Goal: Information Seeking & Learning: Learn about a topic

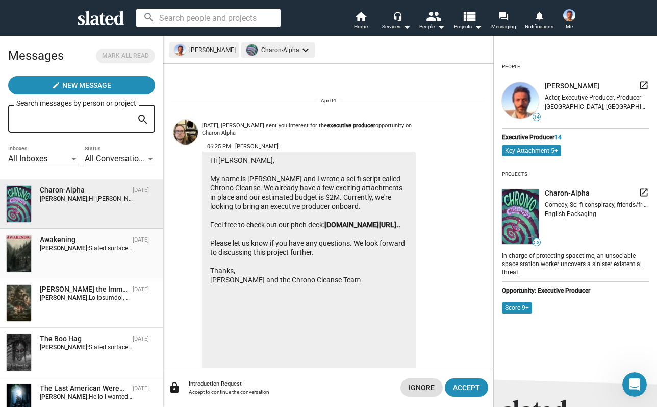
click at [67, 263] on div "Awakening Apr 02, 2023 Gabriele Oricchio: Slated surfaced you as a match for th…" at bounding box center [81, 253] width 151 height 37
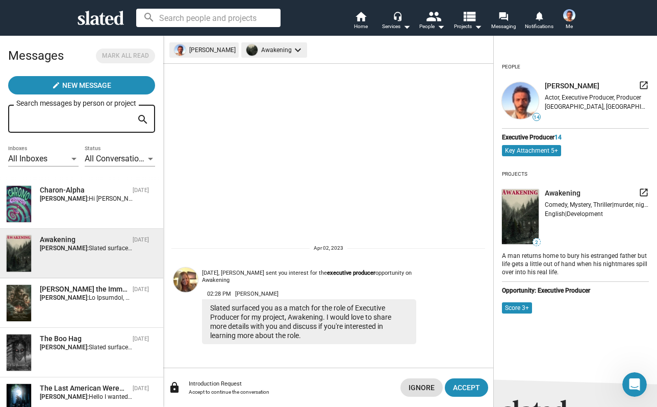
click at [189, 280] on img at bounding box center [186, 279] width 25 height 25
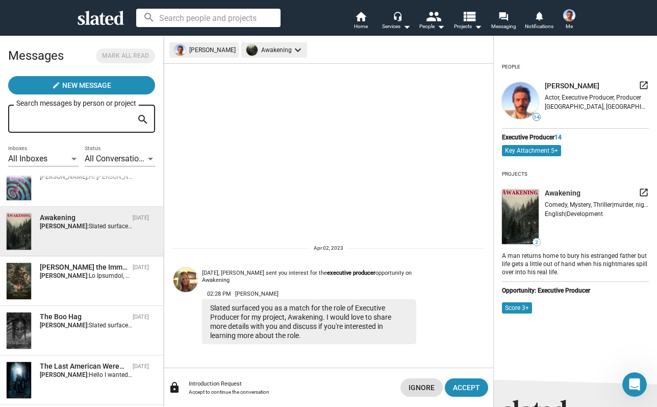
scroll to position [40, 0]
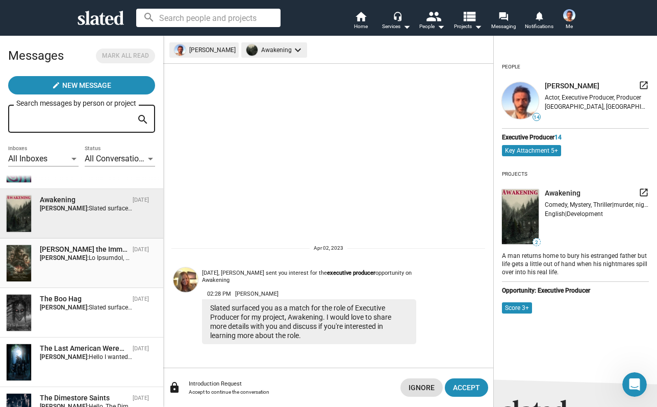
click at [105, 251] on div "[PERSON_NAME] the Immortal" at bounding box center [84, 250] width 89 height 10
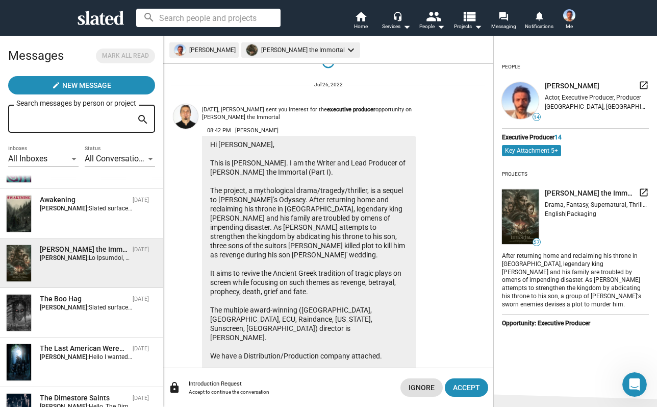
scroll to position [10, 0]
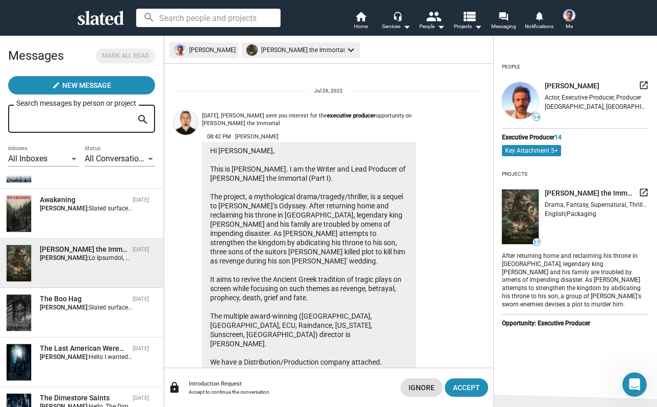
click at [183, 121] on img at bounding box center [186, 122] width 25 height 25
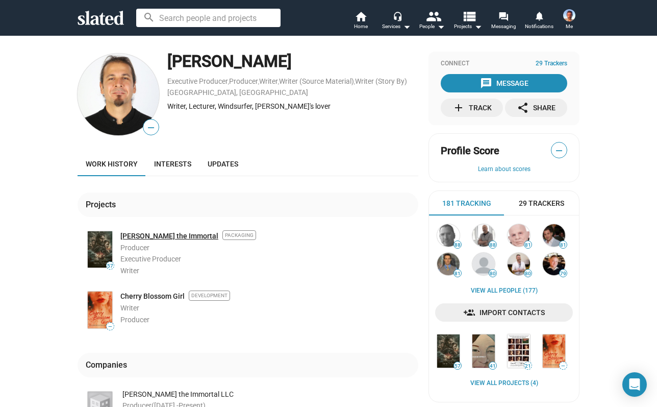
click at [169, 239] on link "Odysseus the Immortal" at bounding box center [169, 236] width 98 height 10
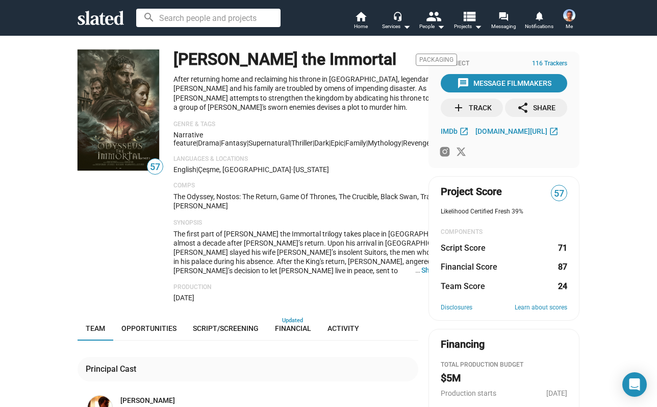
scroll to position [18, 0]
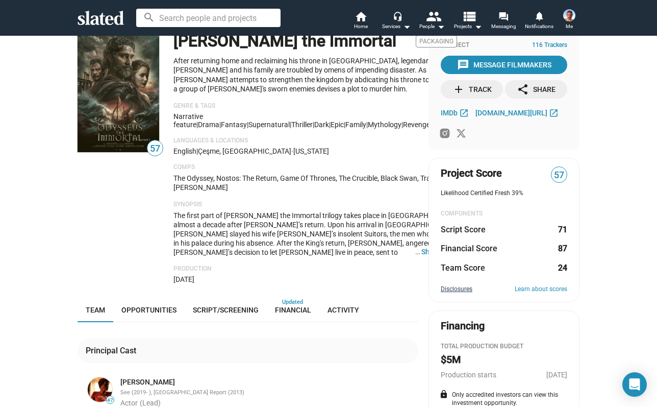
click at [464, 285] on link "Disclosures" at bounding box center [457, 289] width 32 height 8
click at [558, 178] on span "57" at bounding box center [559, 175] width 15 height 14
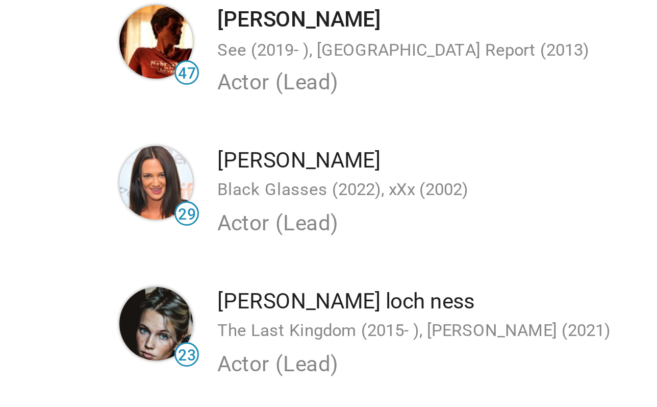
scroll to position [262, 0]
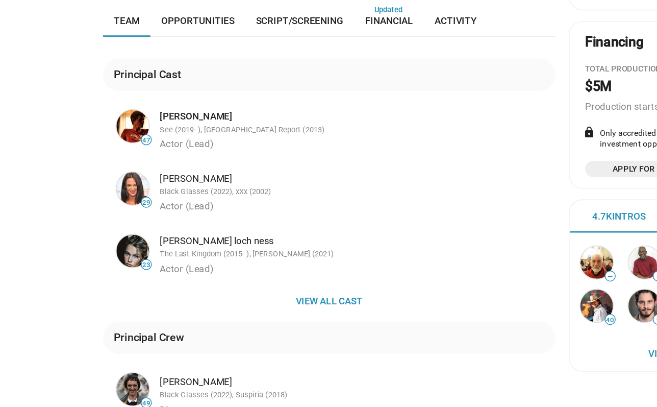
click at [151, 228] on div "thea sofie loch ness" at bounding box center [268, 233] width 296 height 10
click at [96, 228] on img at bounding box center [100, 240] width 25 height 25
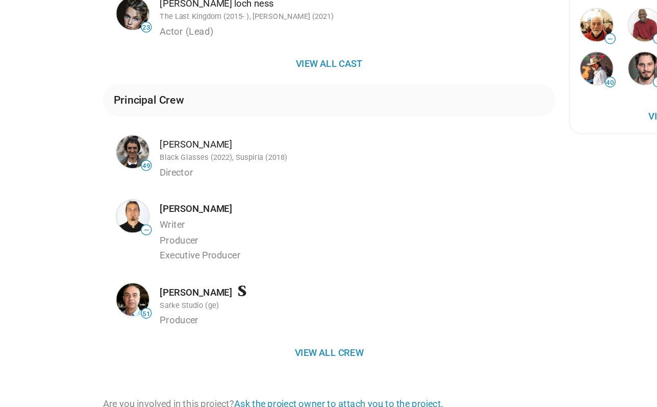
scroll to position [446, 0]
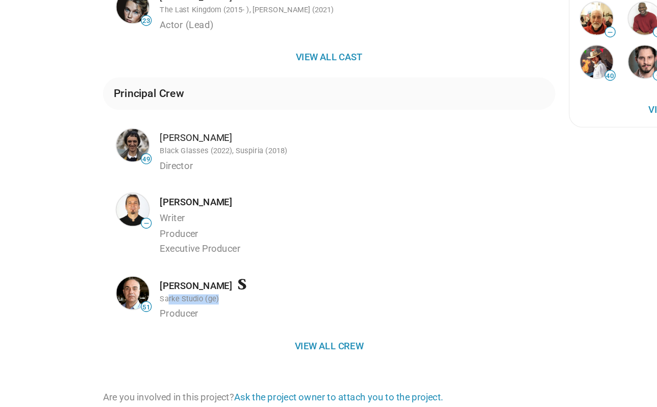
drag, startPoint x: 166, startPoint y: 216, endPoint x: 128, endPoint y: 212, distance: 38.5
click at [128, 273] on div "Sarke Studio (ge)" at bounding box center [268, 277] width 296 height 8
drag, startPoint x: 177, startPoint y: 143, endPoint x: 119, endPoint y: 141, distance: 57.2
click at [119, 194] on div "Erman Kaplama Writer Producer Executive Producer" at bounding box center [266, 218] width 304 height 48
copy link "Erman Kaplama"
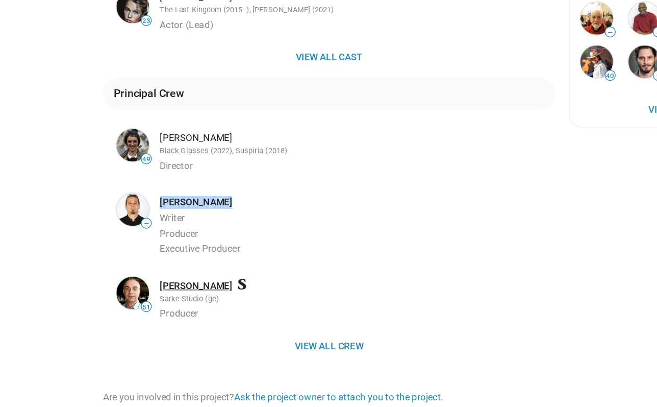
click at [154, 261] on link "Irakli Chikvaidze" at bounding box center [147, 266] width 55 height 10
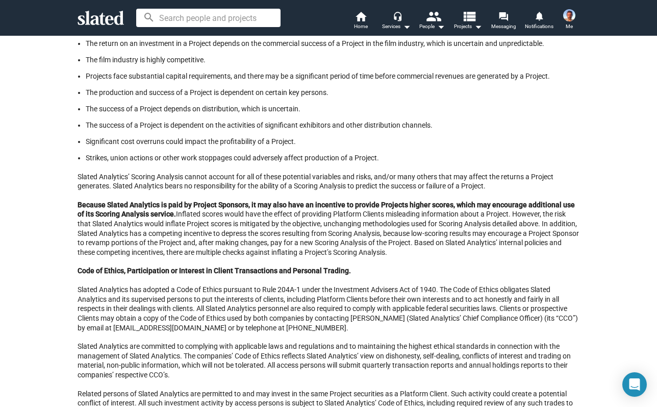
scroll to position [1370, 0]
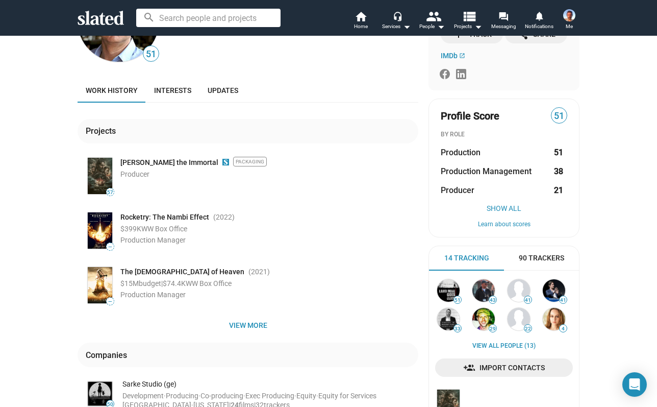
scroll to position [74, 0]
click at [104, 284] on img at bounding box center [100, 284] width 25 height 36
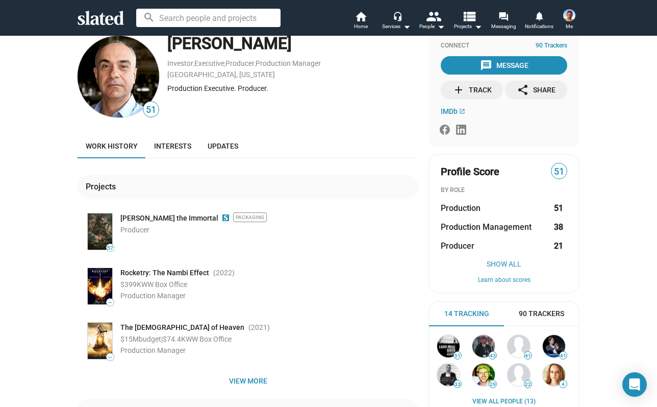
scroll to position [16, 0]
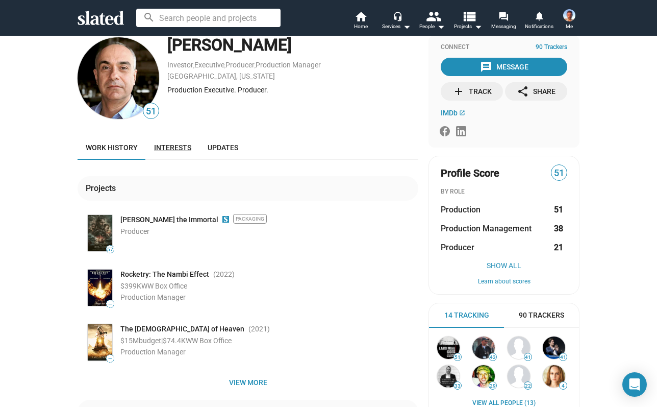
click at [172, 140] on link "Interests" at bounding box center [173, 147] width 54 height 25
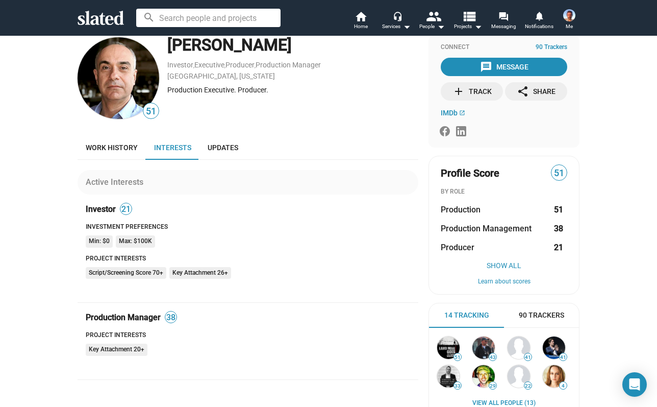
click at [180, 22] on input at bounding box center [208, 18] width 144 height 18
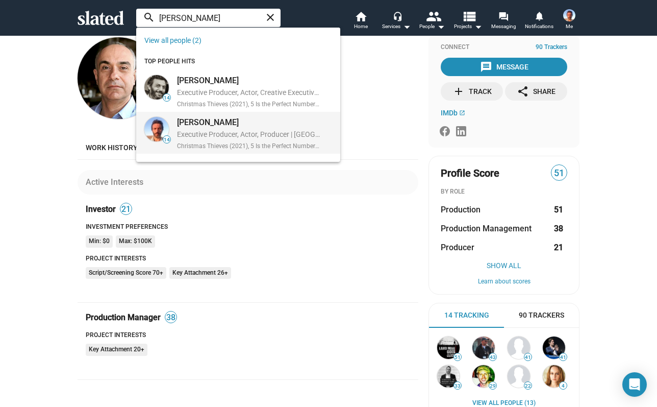
type input "gabriele oricchio"
click at [189, 130] on div "Executive Producer, Actor, Producer | Rome, Italy" at bounding box center [248, 135] width 143 height 11
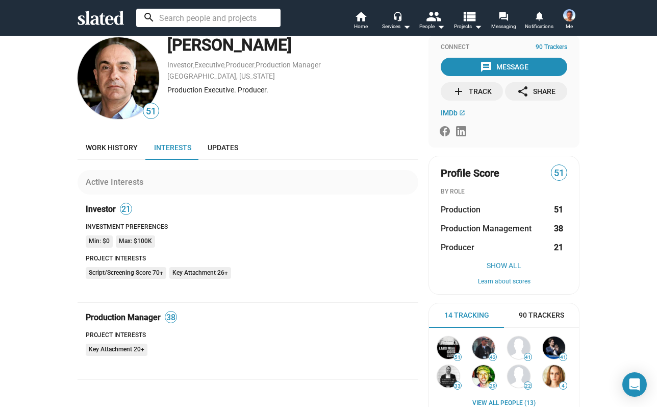
click at [567, 11] on img at bounding box center [570, 15] width 12 height 12
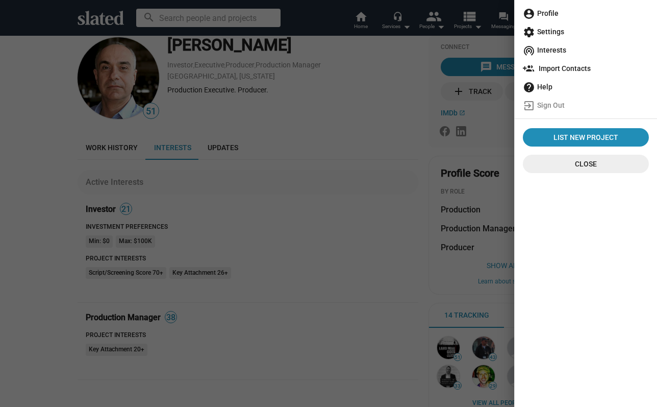
click at [569, 15] on div at bounding box center [328, 203] width 657 height 407
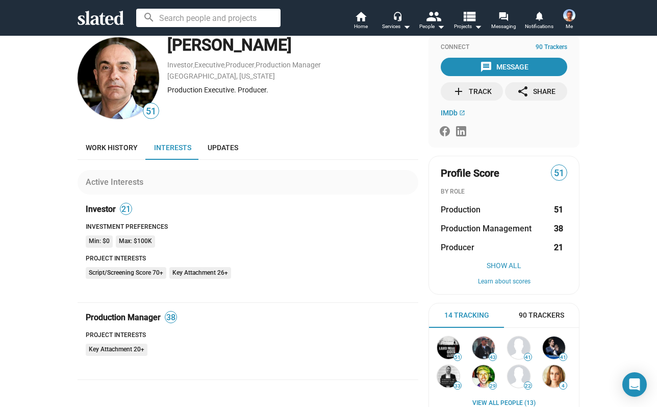
click at [569, 23] on span "Me" at bounding box center [569, 26] width 7 height 12
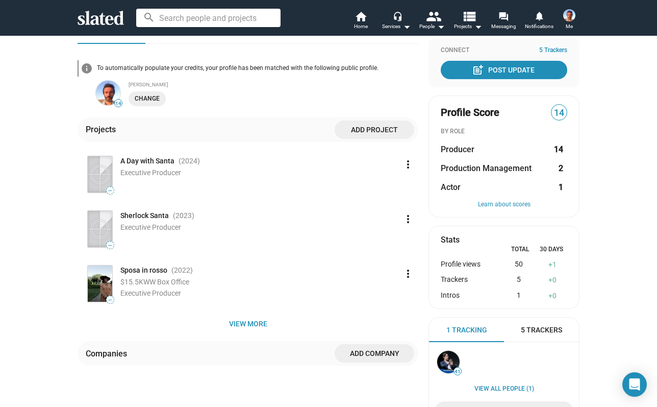
scroll to position [133, 0]
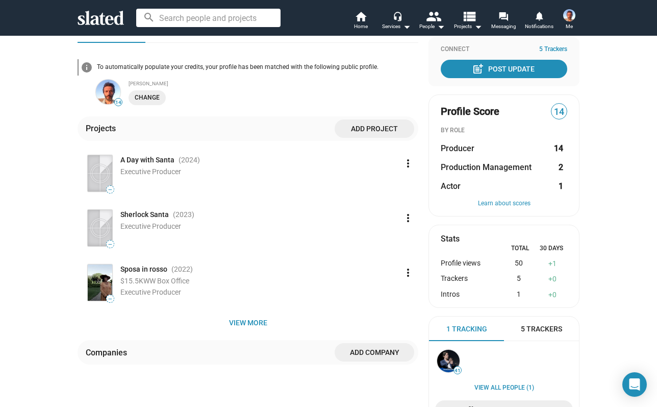
click at [562, 107] on span "14" at bounding box center [559, 112] width 15 height 14
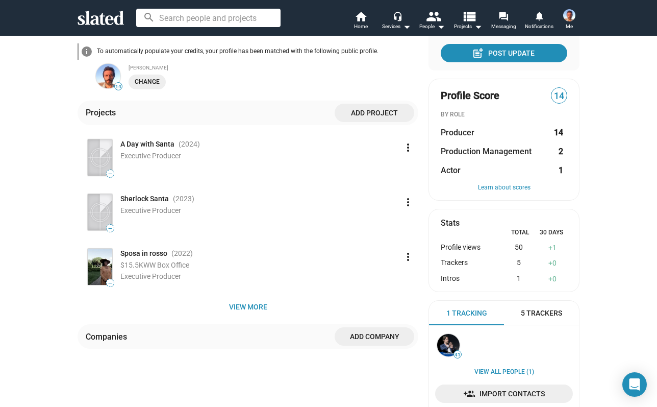
click at [478, 245] on div "Profile views" at bounding box center [470, 248] width 58 height 10
click at [476, 263] on div "Trackers" at bounding box center [470, 263] width 58 height 10
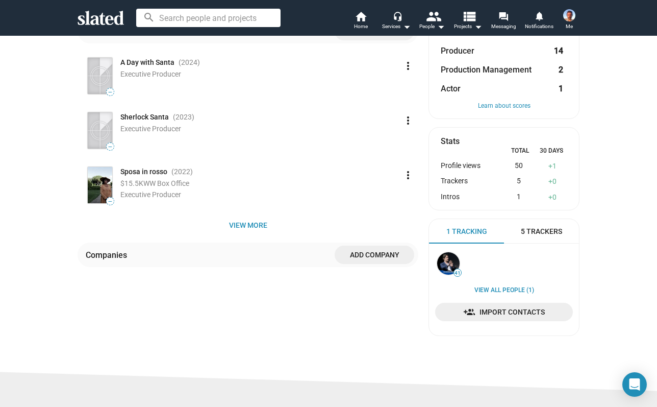
scroll to position [232, 0]
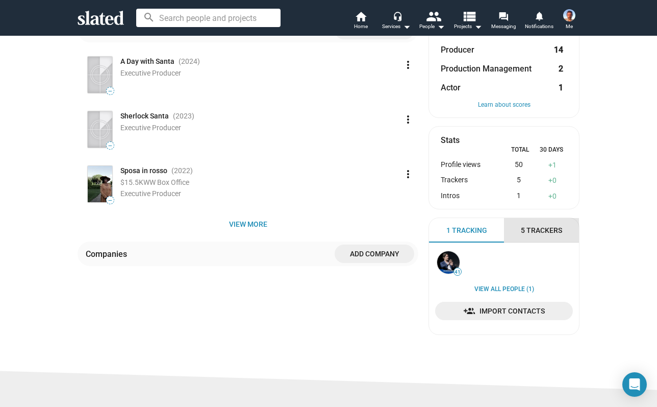
click at [545, 226] on span "5 Trackers" at bounding box center [541, 231] width 41 height 10
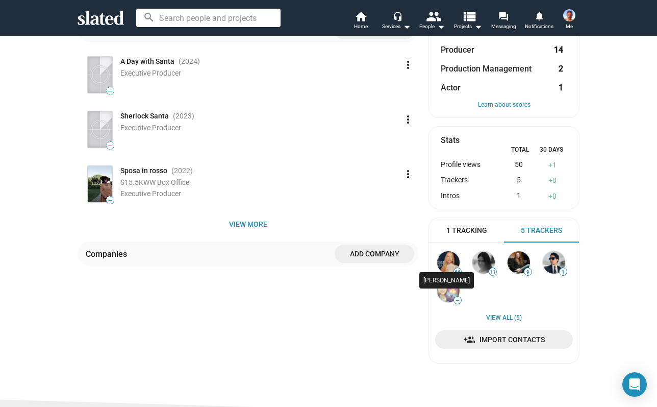
click at [454, 261] on img at bounding box center [448, 262] width 22 height 22
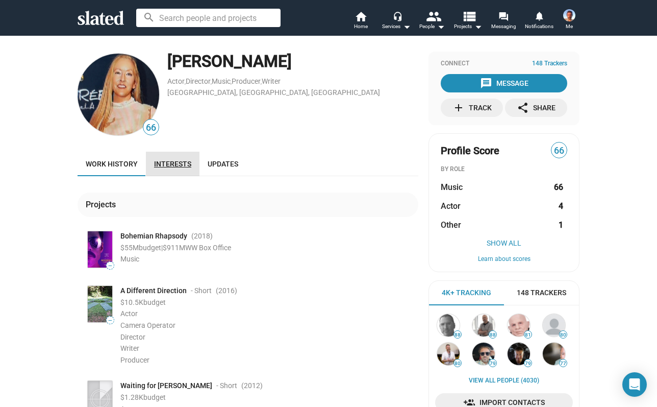
click at [174, 169] on link "Interests" at bounding box center [173, 164] width 54 height 25
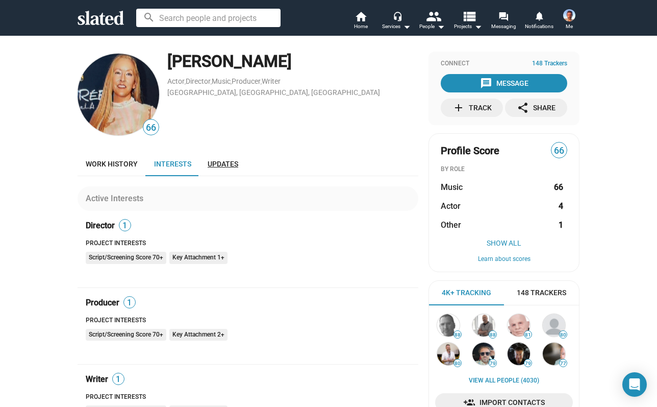
click at [230, 165] on span "Updates" at bounding box center [223, 164] width 31 height 8
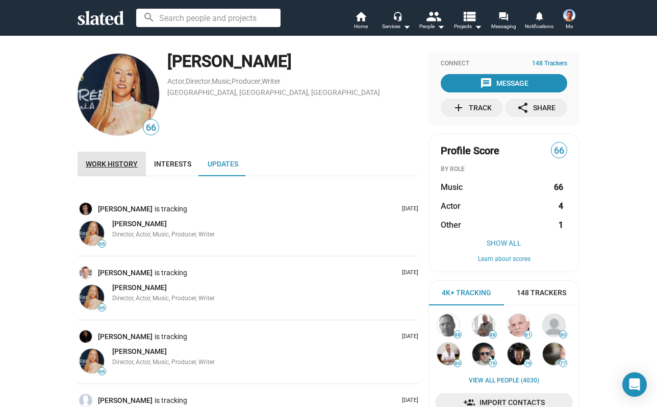
click at [129, 166] on span "Work history" at bounding box center [112, 164] width 52 height 8
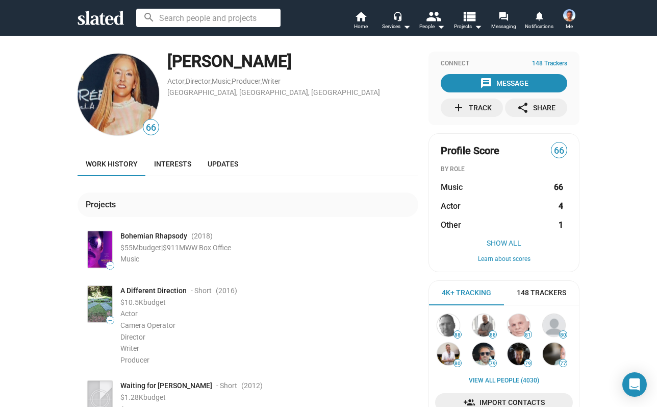
drag, startPoint x: 320, startPoint y: 67, endPoint x: 172, endPoint y: 59, distance: 148.2
click at [172, 59] on div "Colleen Ann Brah" at bounding box center [292, 62] width 251 height 22
copy div "Colleen Ann Brah"
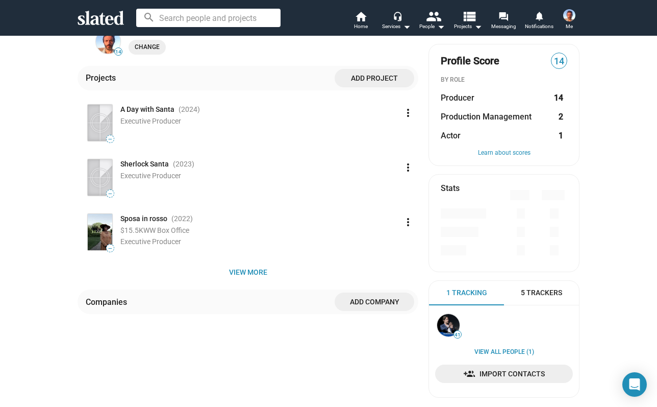
scroll to position [185, 0]
click at [554, 288] on span "5 Trackers" at bounding box center [541, 292] width 41 height 10
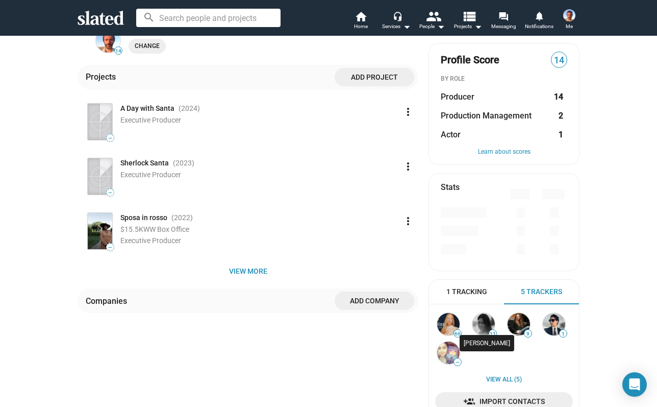
click at [485, 329] on img at bounding box center [484, 324] width 22 height 22
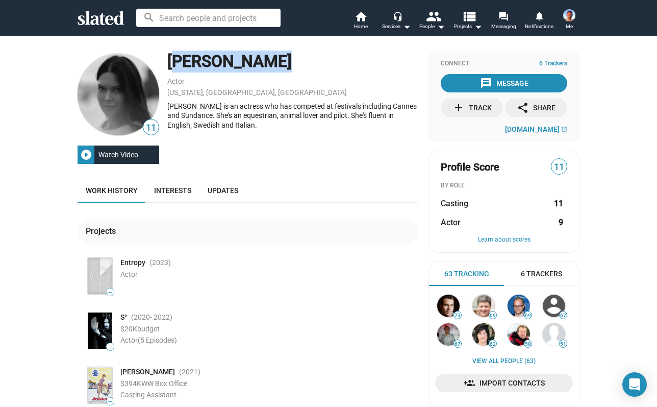
drag, startPoint x: 273, startPoint y: 62, endPoint x: 171, endPoint y: 57, distance: 102.2
click at [171, 57] on div "Jenny Hutton" at bounding box center [292, 62] width 251 height 22
copy div "Jenny Hutton"
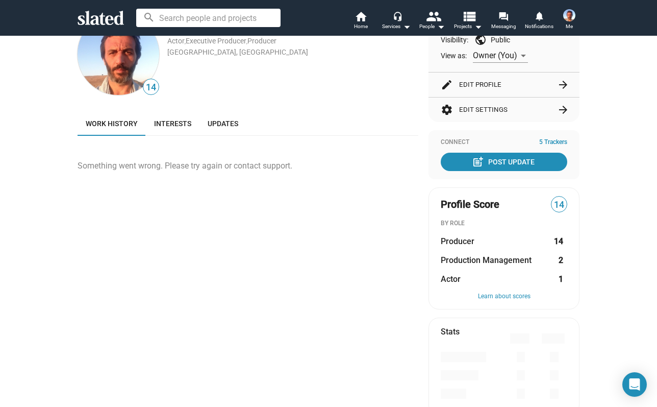
scroll to position [54, 0]
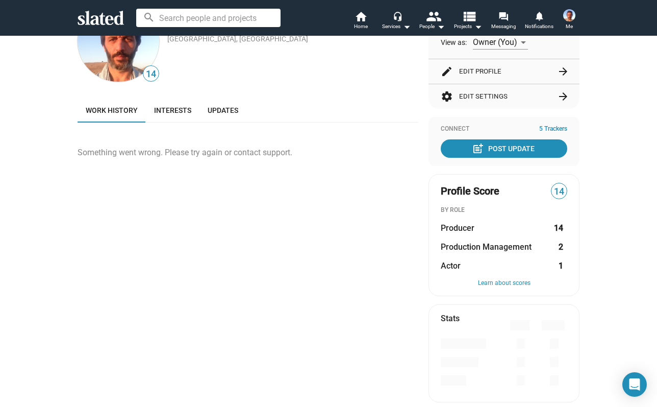
click at [131, 115] on link "Work history" at bounding box center [112, 110] width 68 height 25
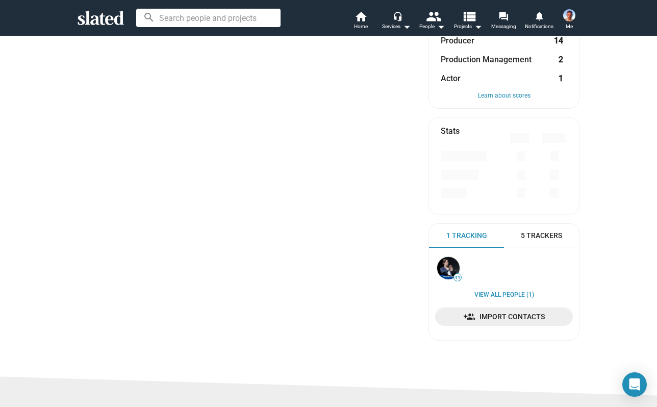
scroll to position [258, 0]
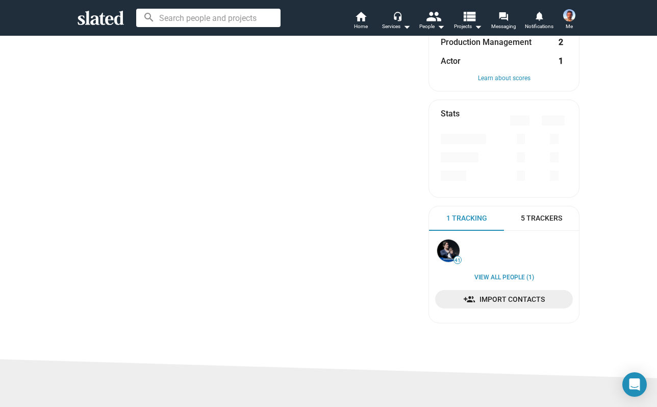
click at [533, 218] on span "5 Trackers" at bounding box center [541, 218] width 41 height 10
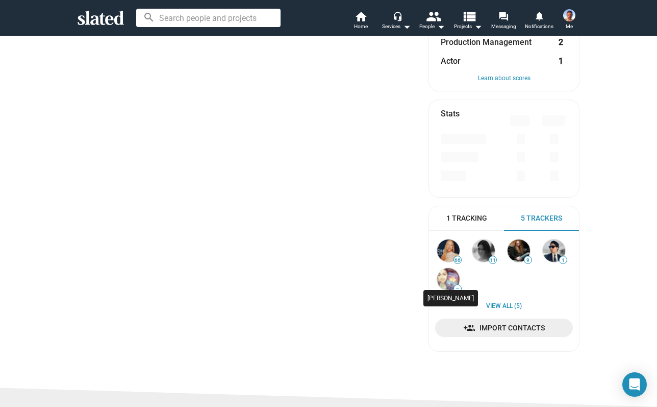
click at [442, 276] on img at bounding box center [448, 279] width 22 height 22
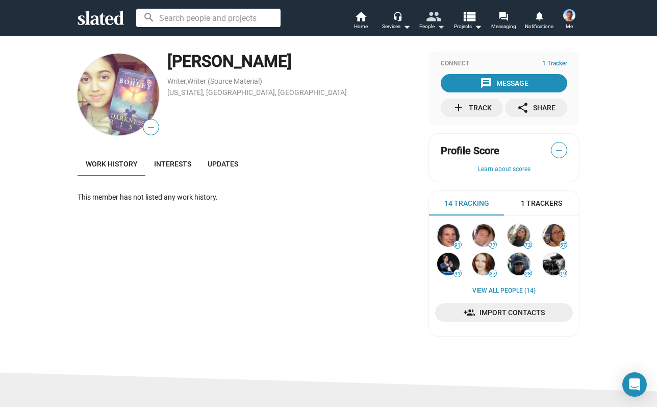
click at [433, 26] on div "People arrow_drop_down" at bounding box center [433, 26] width 26 height 12
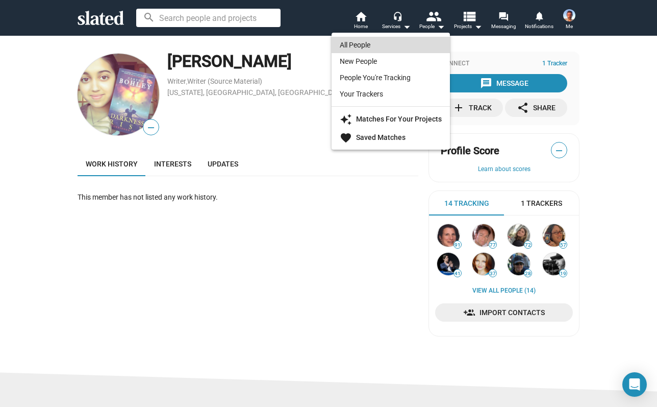
click at [408, 46] on link "All People" at bounding box center [391, 45] width 118 height 16
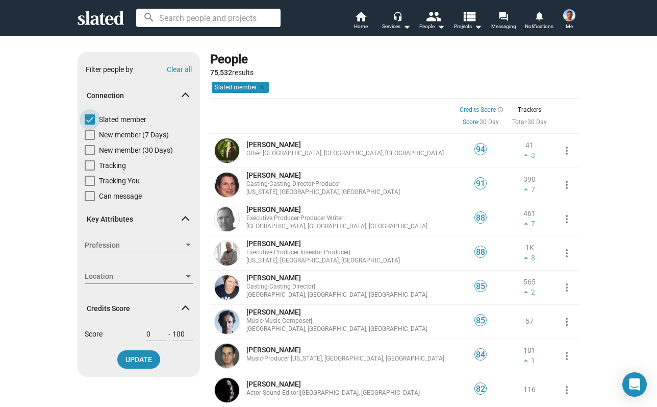
click at [88, 119] on span at bounding box center [90, 119] width 10 height 10
click at [89, 125] on input "Slated member" at bounding box center [89, 125] width 1 height 1
checkbox input "false"
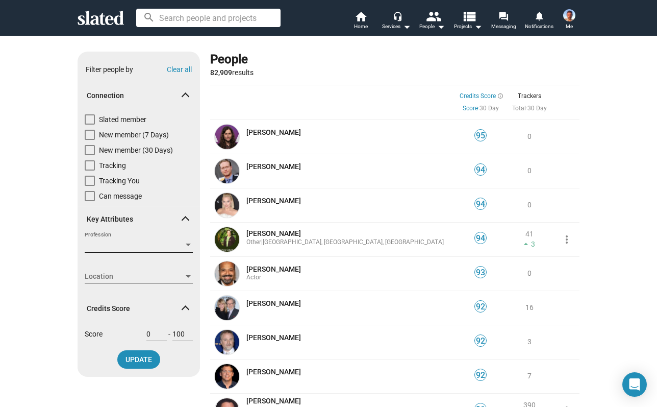
click at [113, 245] on span "Profession" at bounding box center [134, 245] width 99 height 11
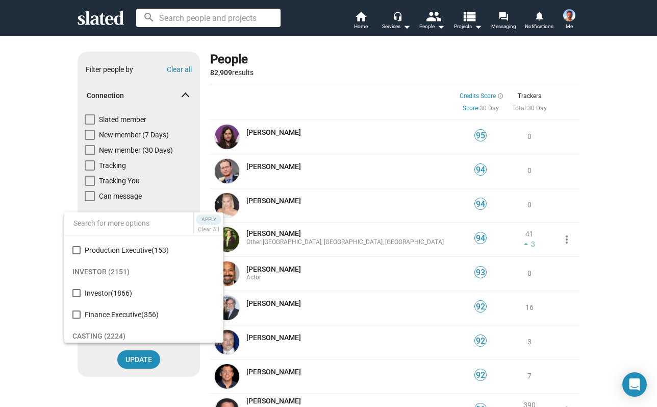
scroll to position [1392, 0]
click at [78, 294] on mat-pseudo-checkbox at bounding box center [76, 290] width 8 height 8
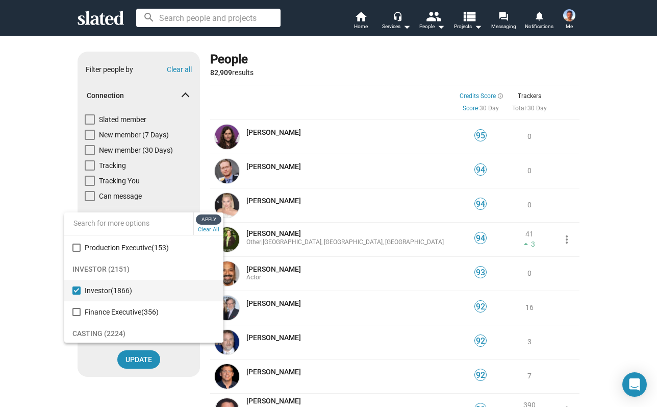
click at [211, 215] on span "Apply" at bounding box center [209, 219] width 18 height 10
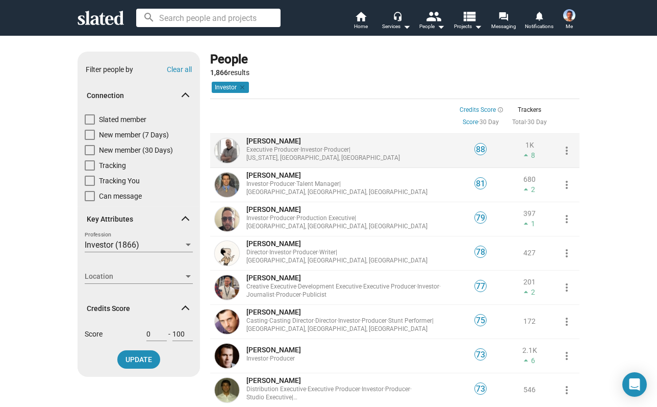
click at [289, 144] on span "John Raymonds" at bounding box center [274, 141] width 55 height 8
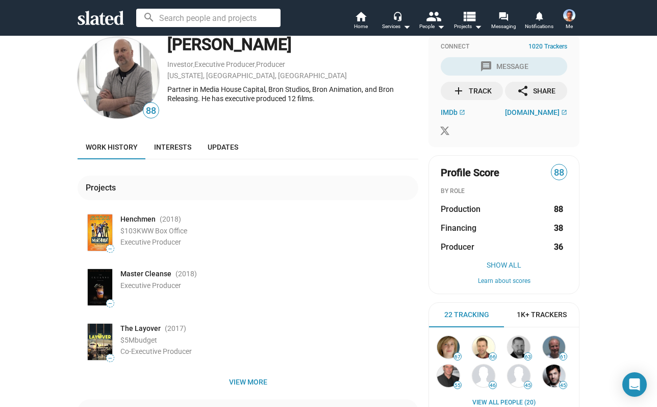
scroll to position [24, 0]
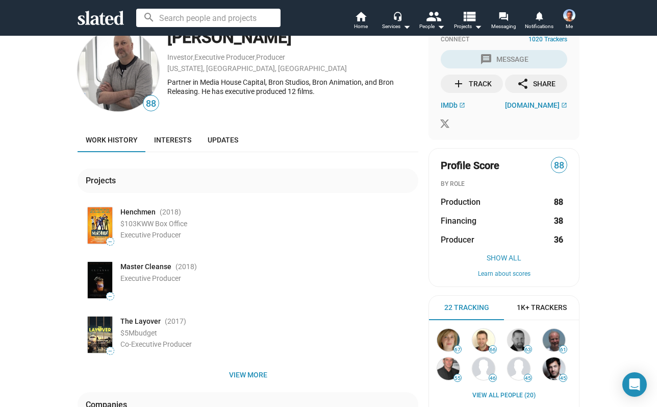
click at [139, 210] on span "Henchmen" at bounding box center [137, 212] width 35 height 10
click at [177, 144] on link "Interests" at bounding box center [173, 140] width 54 height 25
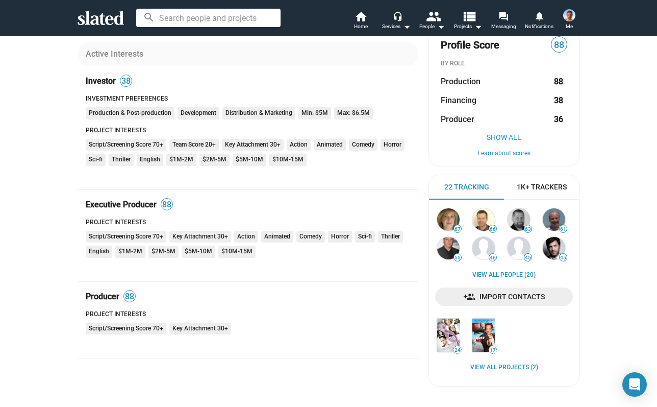
scroll to position [149, 0]
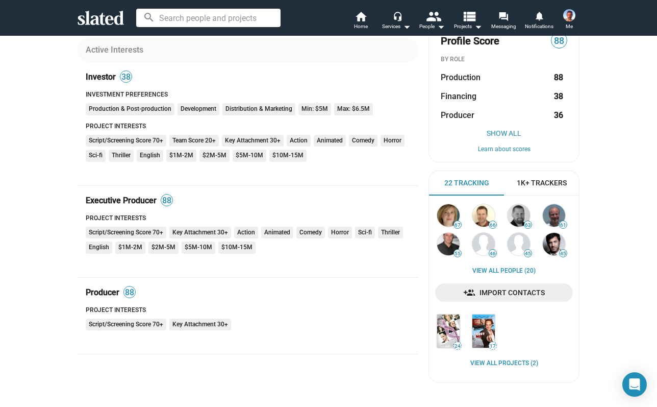
click at [189, 228] on mat-chip "Key Attachment 30+" at bounding box center [200, 233] width 62 height 12
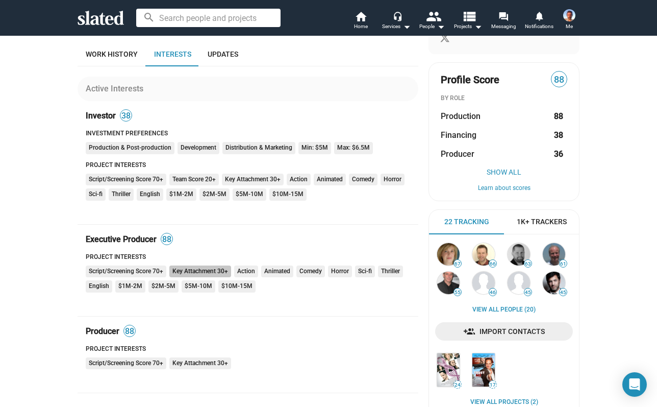
scroll to position [107, 0]
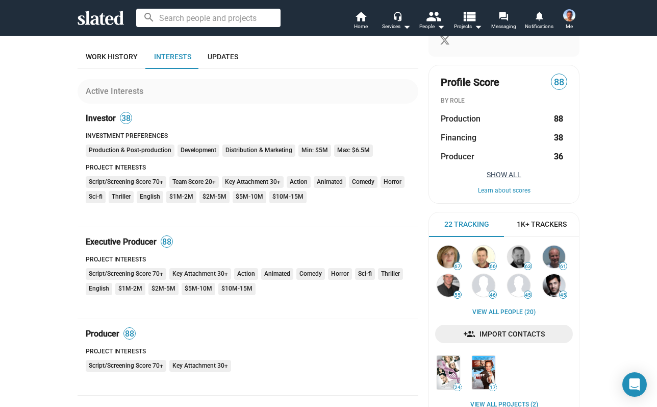
click at [503, 172] on button "Show All" at bounding box center [504, 174] width 127 height 8
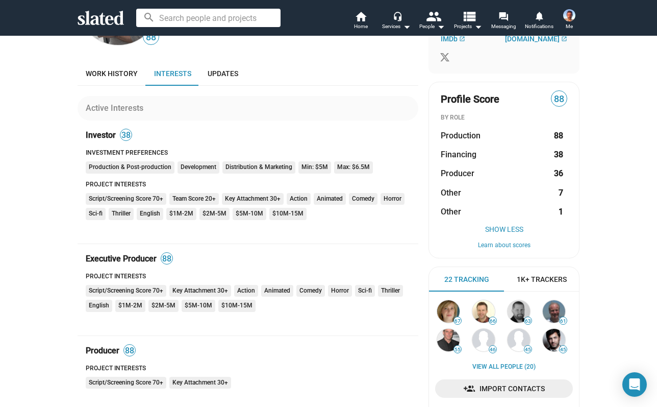
scroll to position [85, 0]
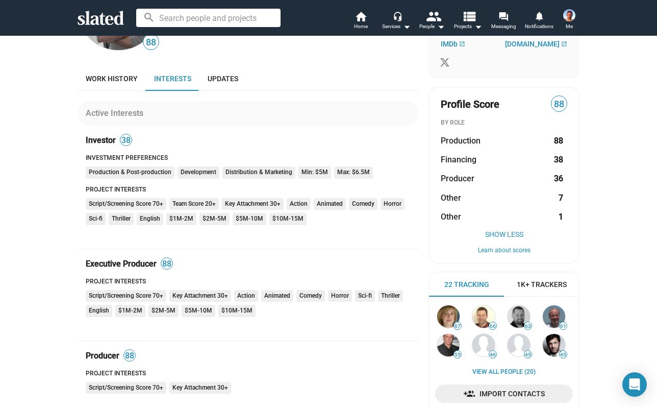
click at [561, 104] on span "88" at bounding box center [559, 105] width 15 height 14
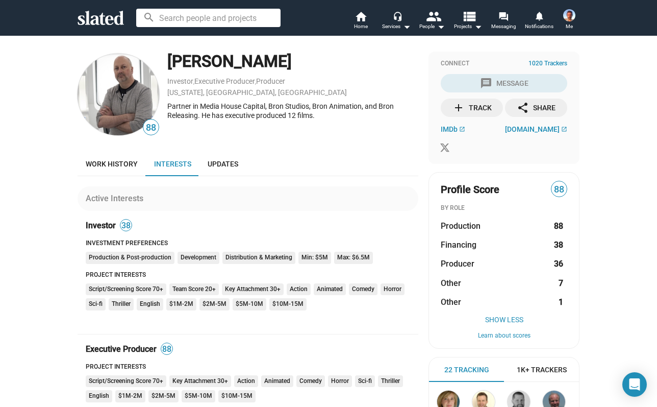
scroll to position [0, 0]
click at [447, 128] on span "IMDb" at bounding box center [449, 129] width 17 height 8
click at [527, 127] on span "bronstudios.com" at bounding box center [532, 129] width 55 height 8
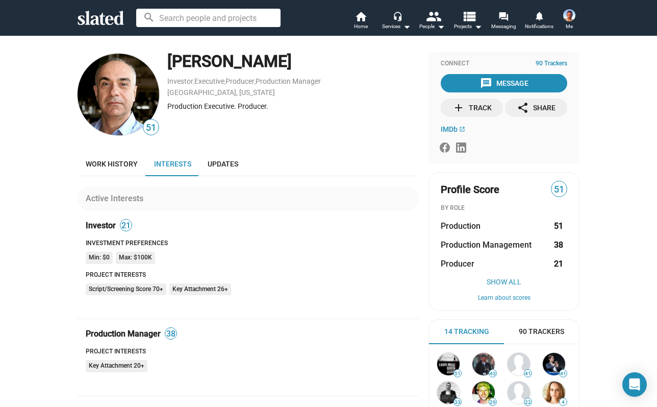
click at [218, 21] on input at bounding box center [208, 18] width 144 height 18
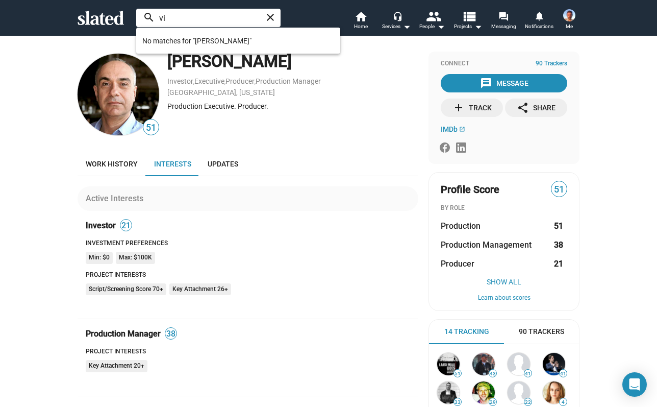
type input "v"
type input "n"
type input "[PERSON_NAME]"
drag, startPoint x: 233, startPoint y: 17, endPoint x: 106, endPoint y: 0, distance: 128.3
click at [106, 0] on div "[PERSON_NAME] close search home Home headset_mic Services arrow_drop_down peopl…" at bounding box center [328, 18] width 657 height 36
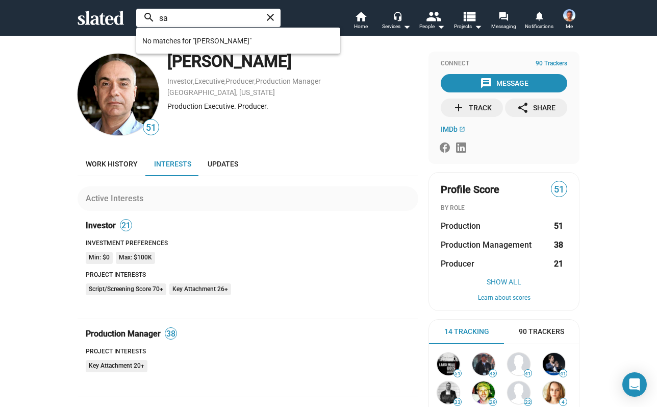
type input "s"
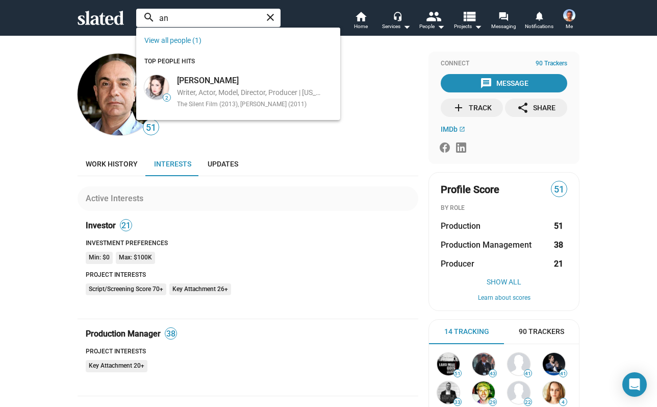
type input "a"
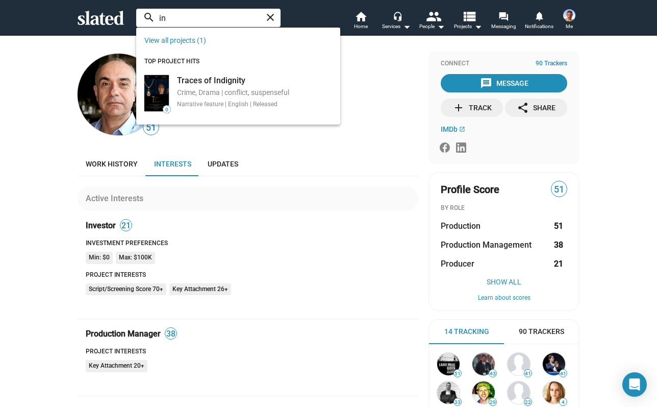
type input "i"
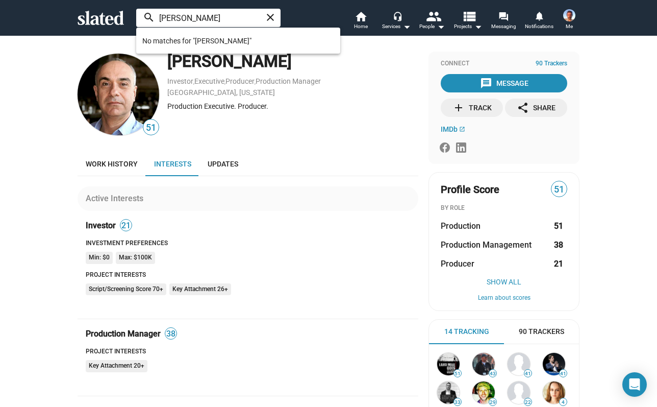
type input "[PERSON_NAME]"
drag, startPoint x: 209, startPoint y: 20, endPoint x: 139, endPoint y: 7, distance: 71.3
click at [139, 7] on div "[PERSON_NAME] close search home Home headset_mic Services arrow_drop_down peopl…" at bounding box center [328, 18] width 523 height 27
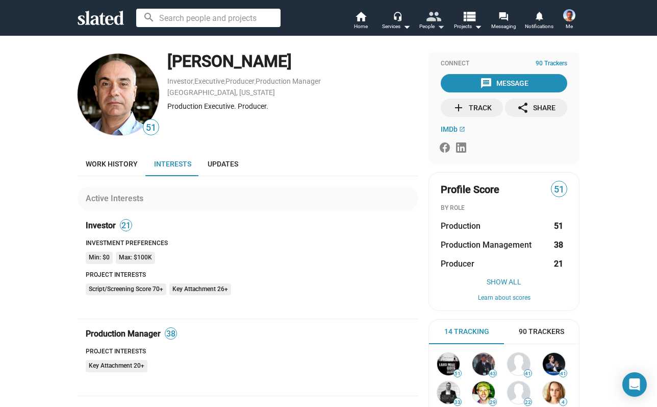
click at [430, 18] on mat-icon "people" at bounding box center [433, 16] width 15 height 15
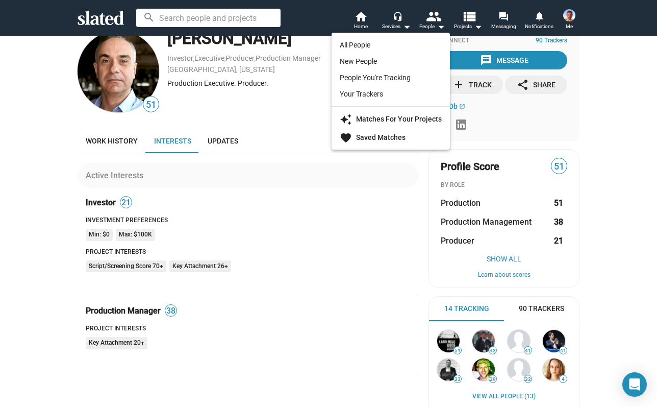
scroll to position [13, 0]
